Goal: Task Accomplishment & Management: Manage account settings

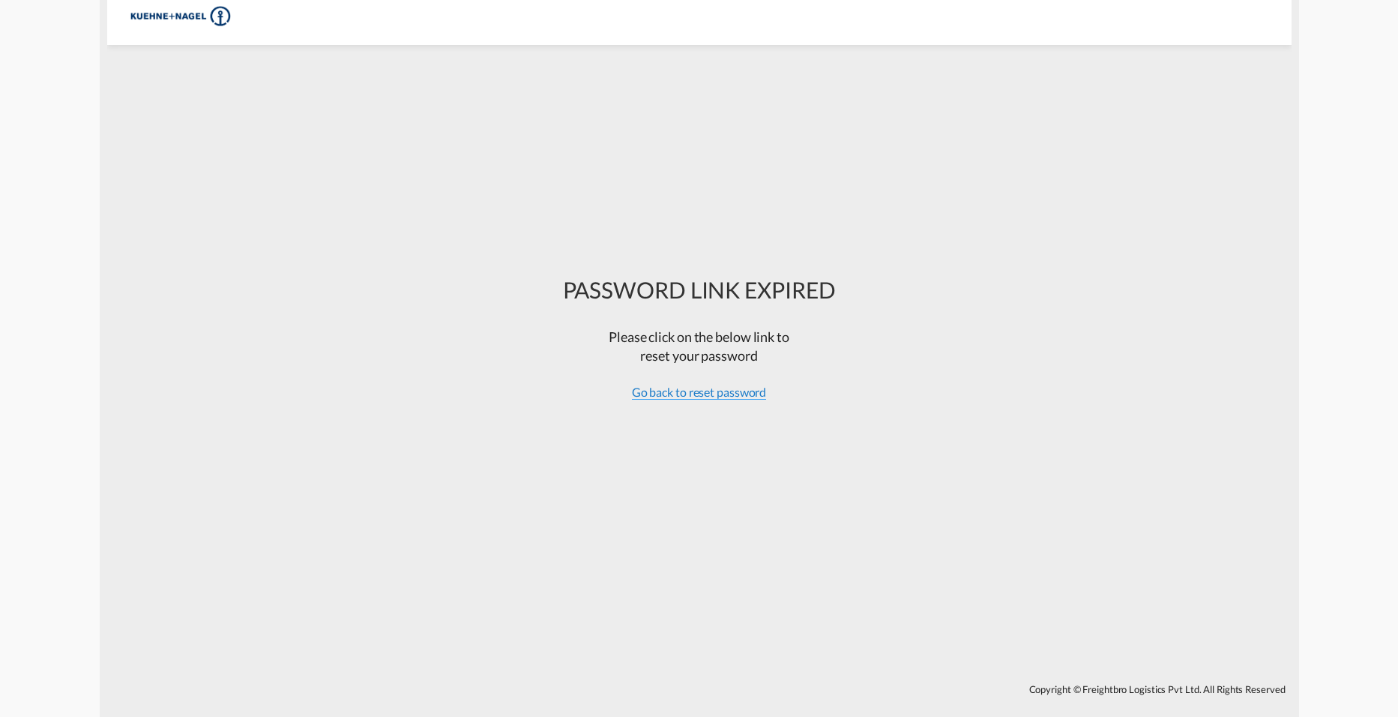
click at [664, 386] on span "Go back to reset password" at bounding box center [699, 392] width 135 height 15
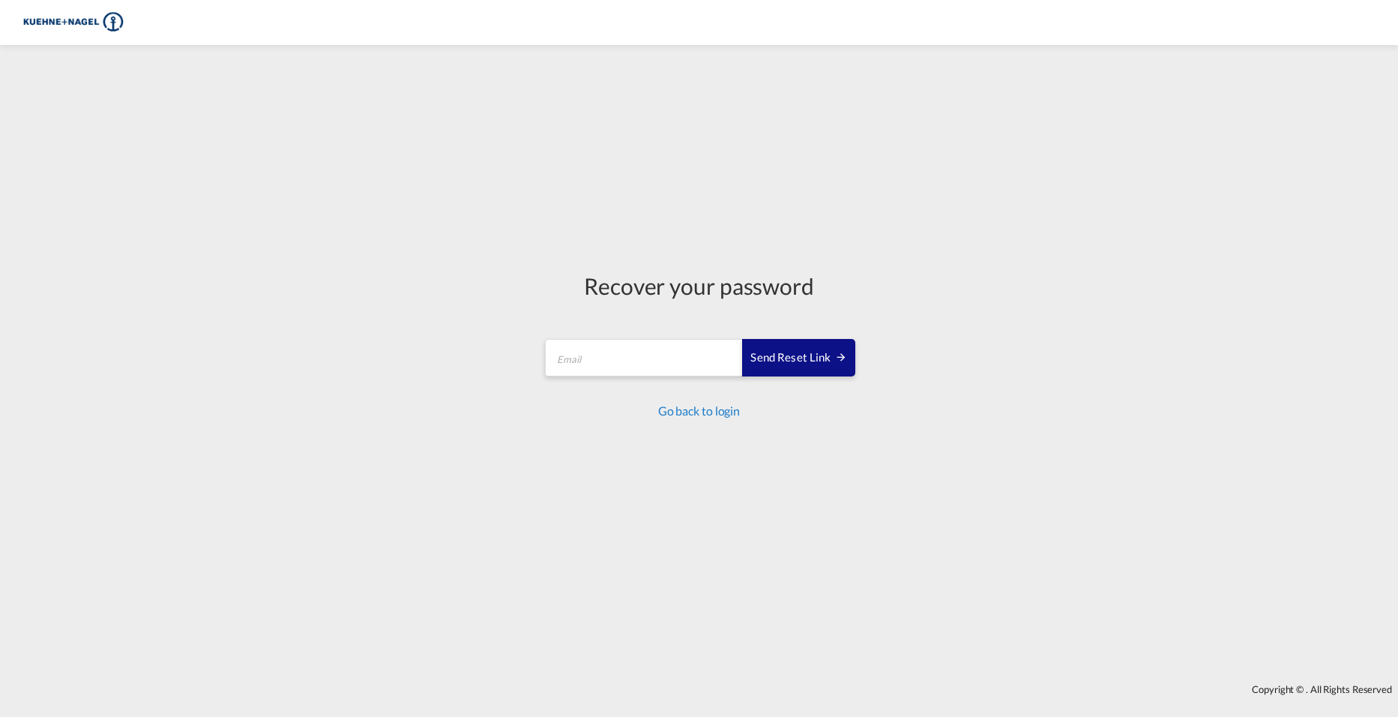
click at [681, 407] on link "Go back to login" at bounding box center [699, 410] width 82 height 14
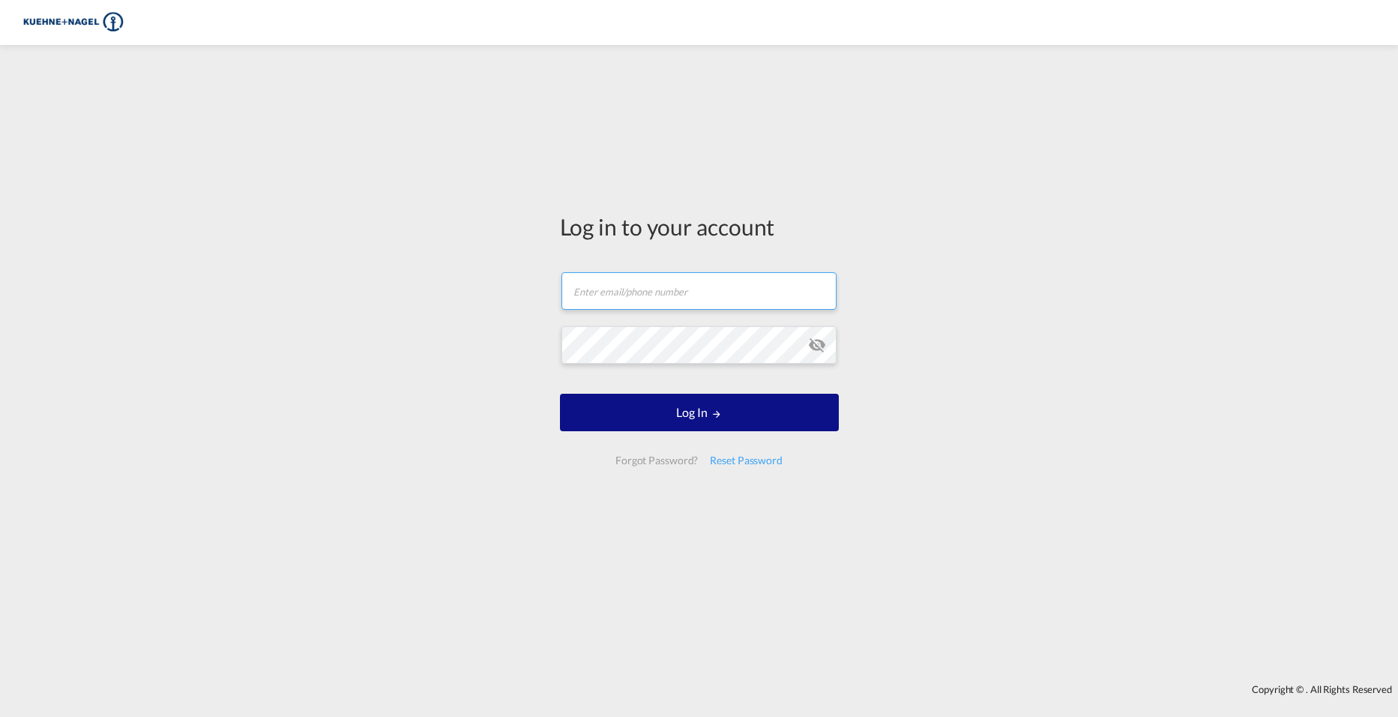
type input "[PERSON_NAME][EMAIL_ADDRESS][PERSON_NAME][PERSON_NAME][DOMAIN_NAME]"
click at [654, 292] on input "[PERSON_NAME][EMAIL_ADDRESS][PERSON_NAME][PERSON_NAME][DOMAIN_NAME]" at bounding box center [699, 290] width 275 height 37
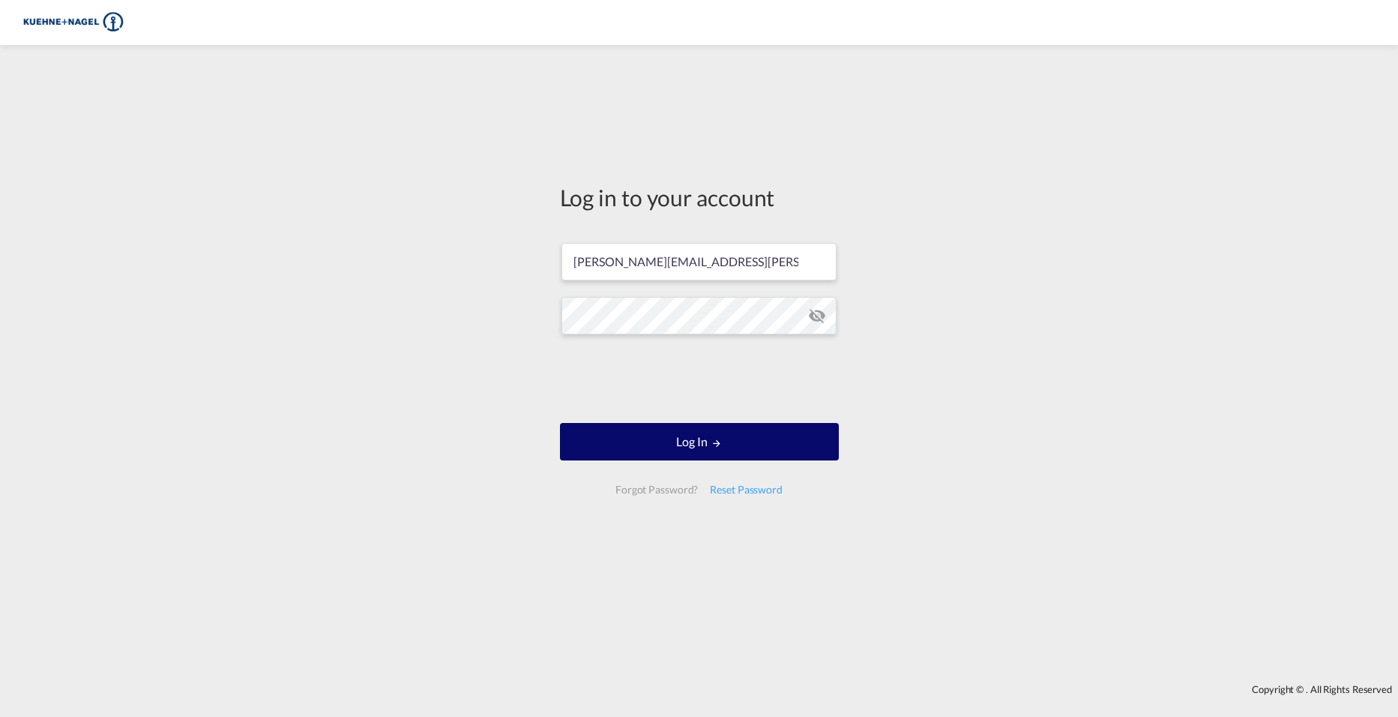
click at [705, 435] on button "Log In" at bounding box center [699, 441] width 279 height 37
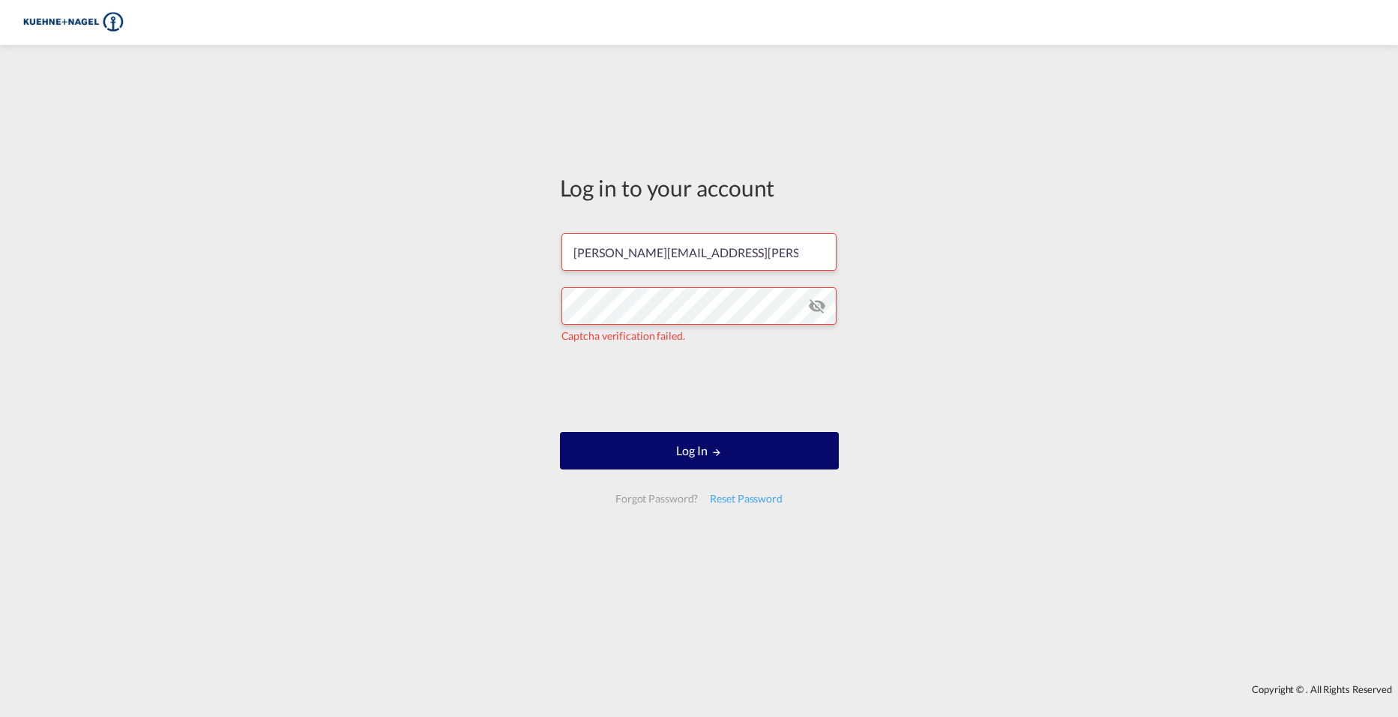
click at [728, 463] on button "Log In" at bounding box center [699, 450] width 279 height 37
